Goal: Check status: Check status

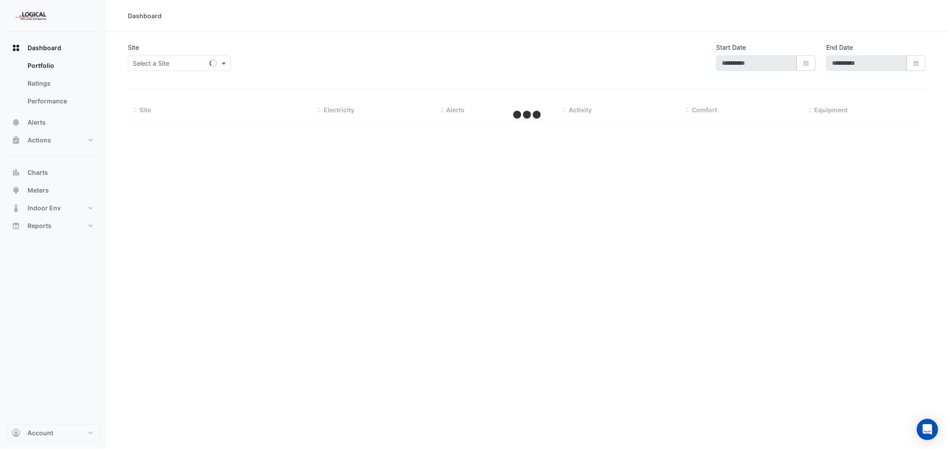
type input "**********"
select select "***"
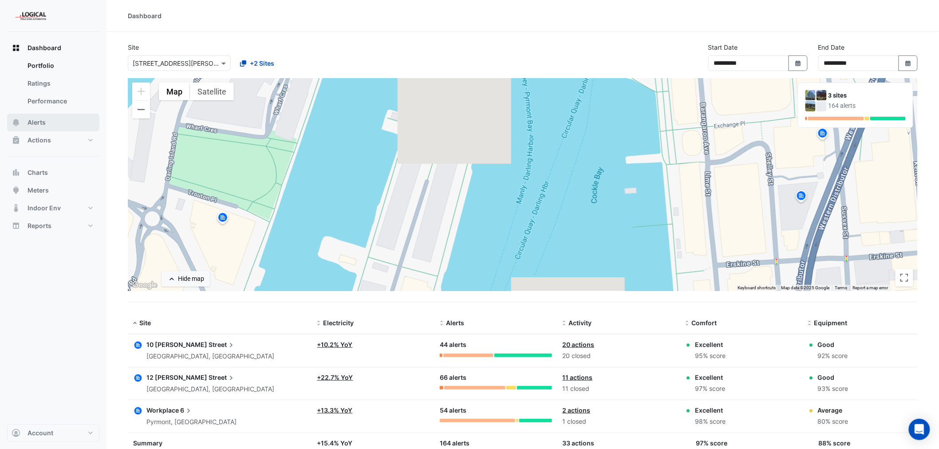
click at [36, 120] on span "Alerts" at bounding box center [37, 122] width 18 height 9
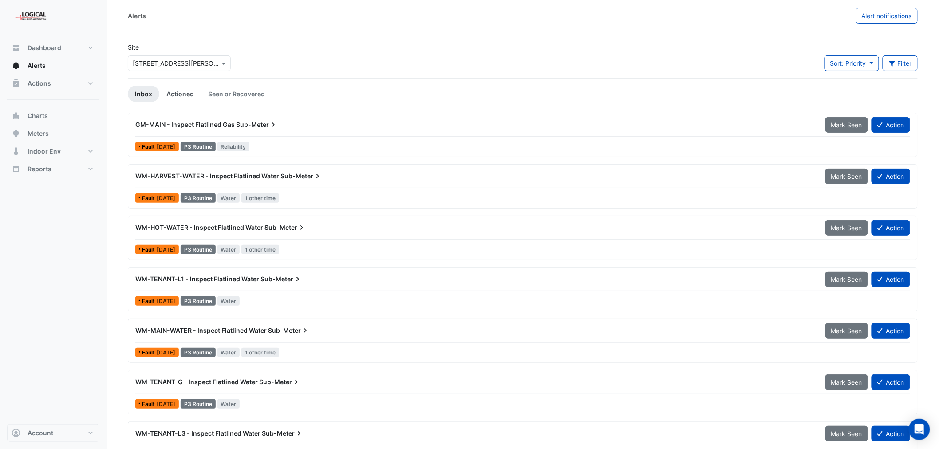
click at [181, 93] on link "Actioned" at bounding box center [180, 94] width 42 height 16
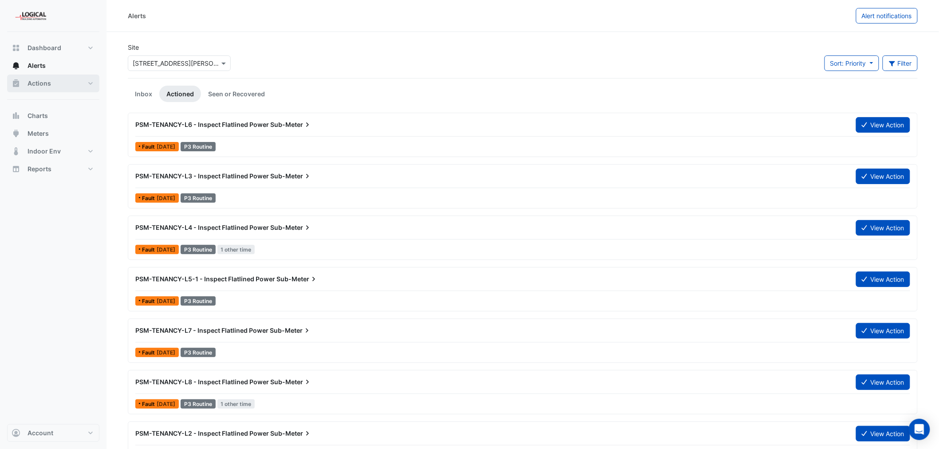
click at [38, 83] on span "Actions" at bounding box center [40, 83] width 24 height 9
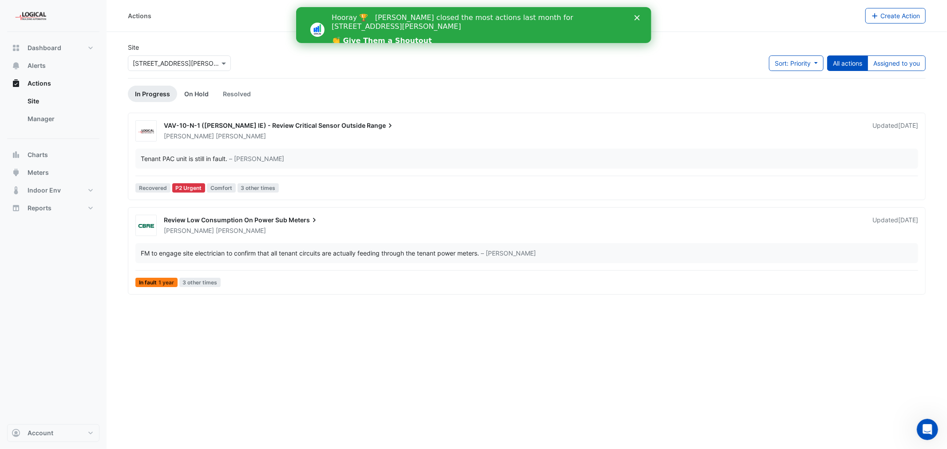
click at [193, 93] on link "On Hold" at bounding box center [196, 94] width 39 height 16
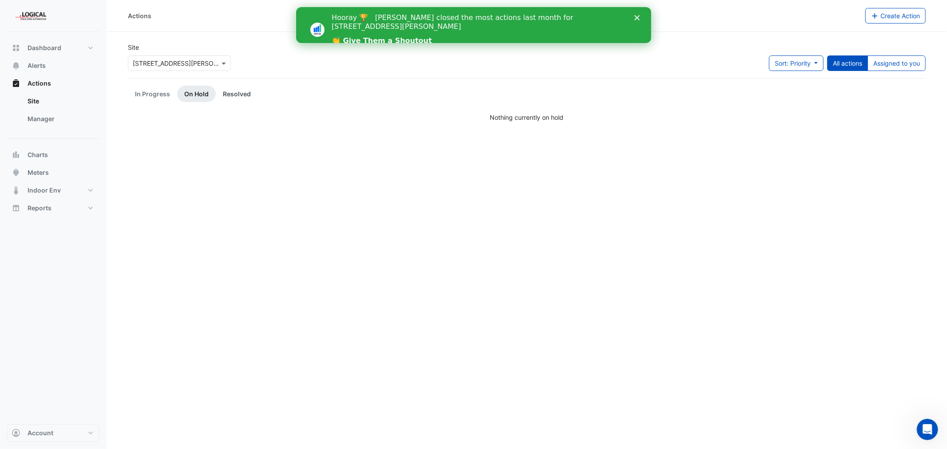
click at [229, 94] on link "Resolved" at bounding box center [237, 94] width 42 height 16
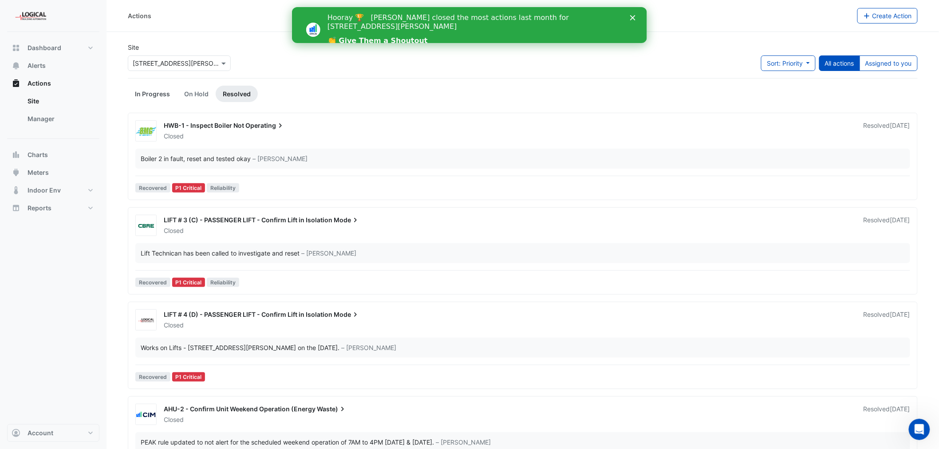
click at [145, 94] on link "In Progress" at bounding box center [152, 94] width 49 height 16
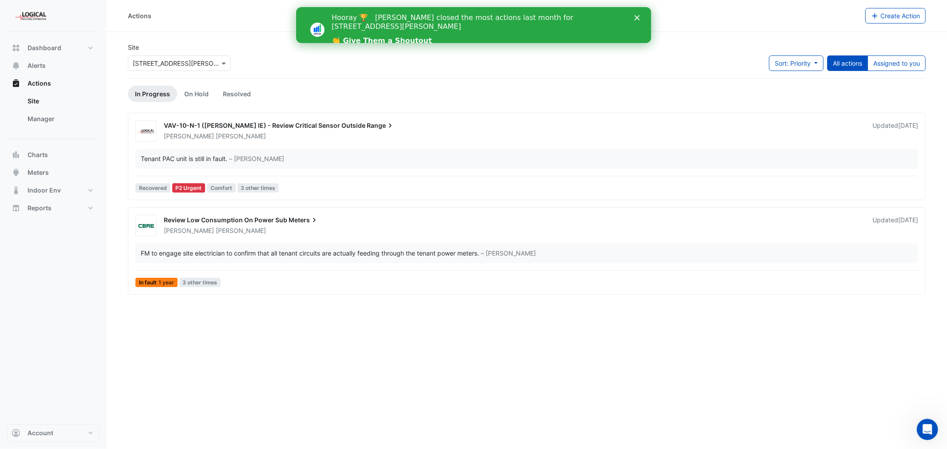
click at [640, 356] on div "Actions Create Action Site × [STREET_ADDRESS][PERSON_NAME] Sort: Priority Prior…" at bounding box center [527, 224] width 840 height 449
click at [34, 172] on span "Meters" at bounding box center [38, 172] width 21 height 9
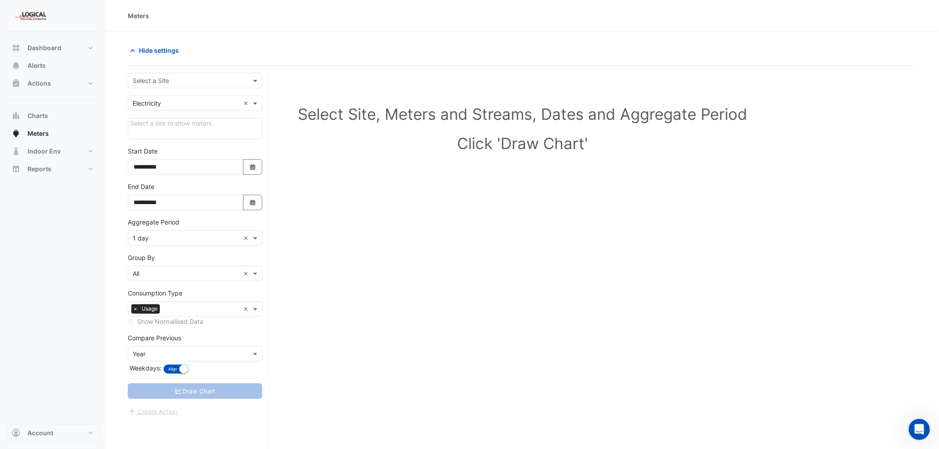
click at [161, 78] on input "text" at bounding box center [186, 80] width 107 height 9
click at [162, 112] on span "[STREET_ADDRESS][PERSON_NAME]" at bounding box center [189, 113] width 108 height 8
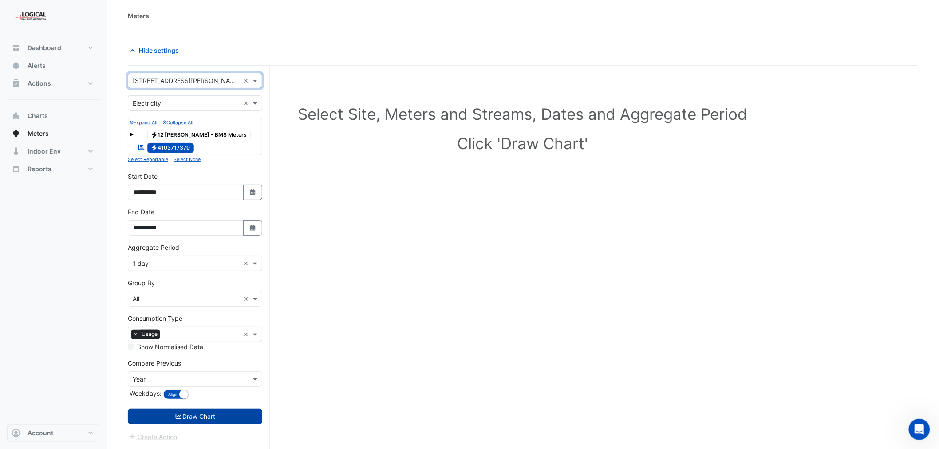
click at [198, 416] on button "Draw Chart" at bounding box center [195, 417] width 135 height 16
